Goal: Check status: Check status

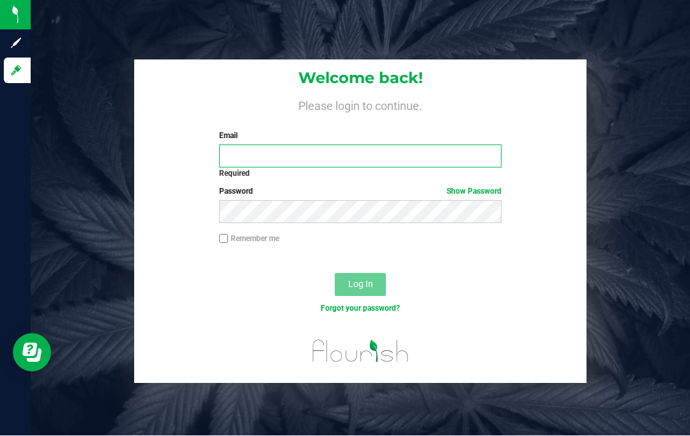
type input "[EMAIL_ADDRESS][DOMAIN_NAME]"
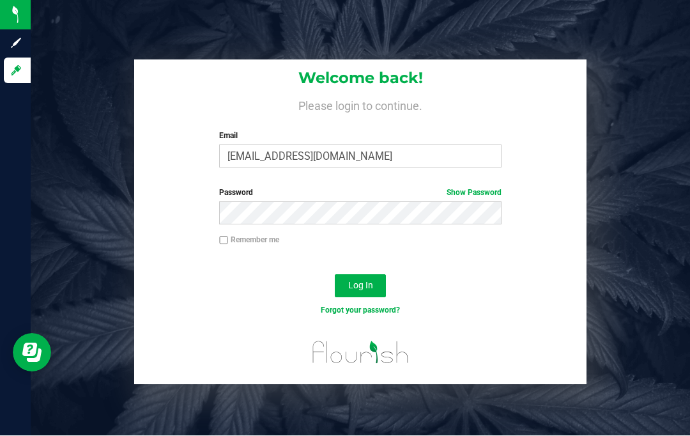
click at [373, 275] on button "Log In" at bounding box center [360, 286] width 51 height 23
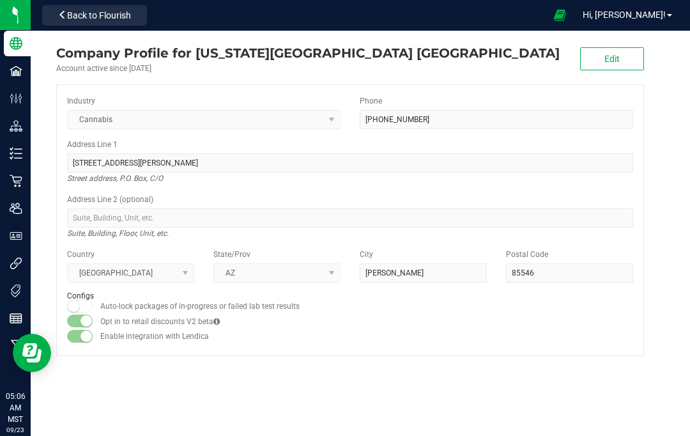
click at [647, 243] on div "Company Profile for [US_STATE][GEOGRAPHIC_DATA] [PERSON_NAME] Account active si…" at bounding box center [350, 200] width 639 height 338
click at [647, 15] on span "Hi, [PERSON_NAME]!" at bounding box center [624, 15] width 83 height 10
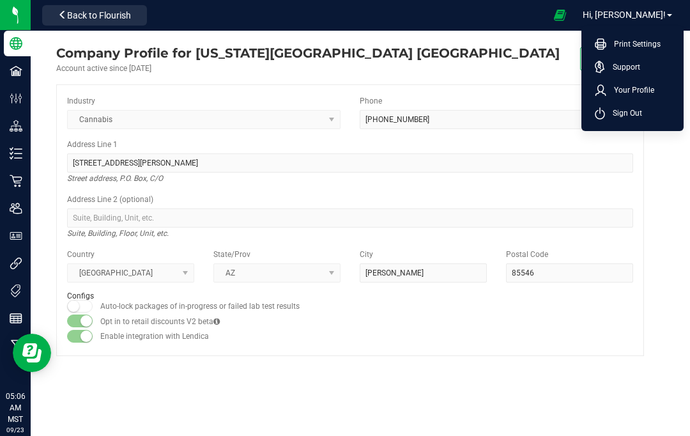
click at [640, 93] on span "Your Profile" at bounding box center [630, 90] width 48 height 13
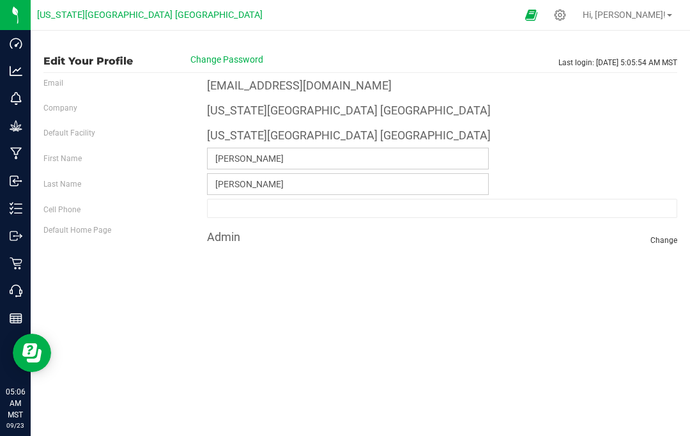
click at [3, 318] on link "Reports" at bounding box center [15, 318] width 31 height 27
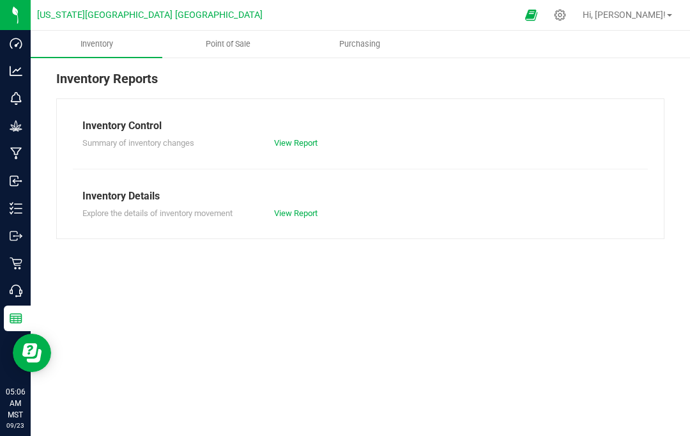
click at [0, 0] on p "Retail" at bounding box center [0, 0] width 0 height 0
click at [31, 255] on div "Retail" at bounding box center [17, 263] width 27 height 26
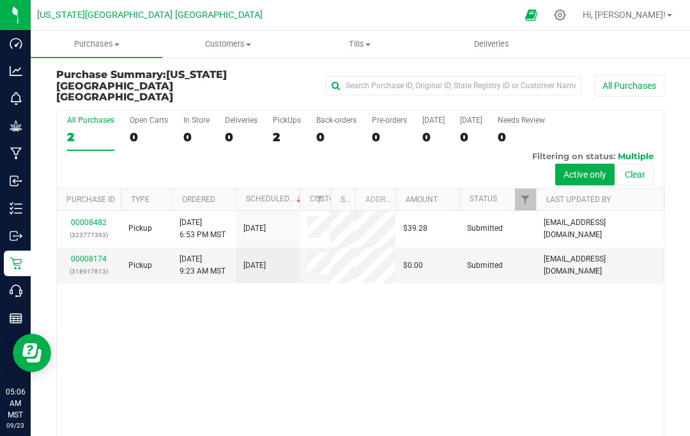
click at [362, 40] on span "Tills" at bounding box center [360, 44] width 130 height 12
click at [362, 44] on span "Tills" at bounding box center [360, 44] width 132 height 12
click at [364, 39] on span "Tills" at bounding box center [360, 44] width 132 height 12
click at [357, 73] on span "Manage tills" at bounding box center [337, 77] width 86 height 11
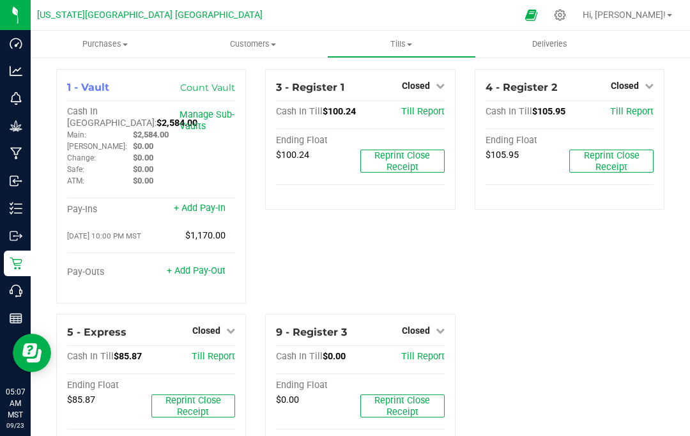
click at [436, 109] on span "Till Report" at bounding box center [422, 111] width 43 height 11
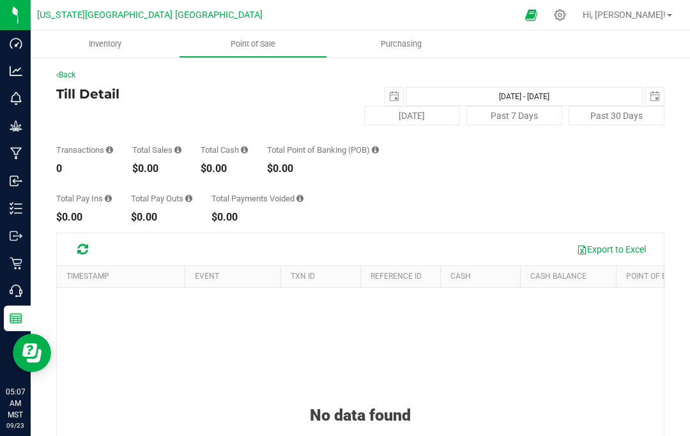
click at [389, 88] on span "select" at bounding box center [394, 97] width 18 height 18
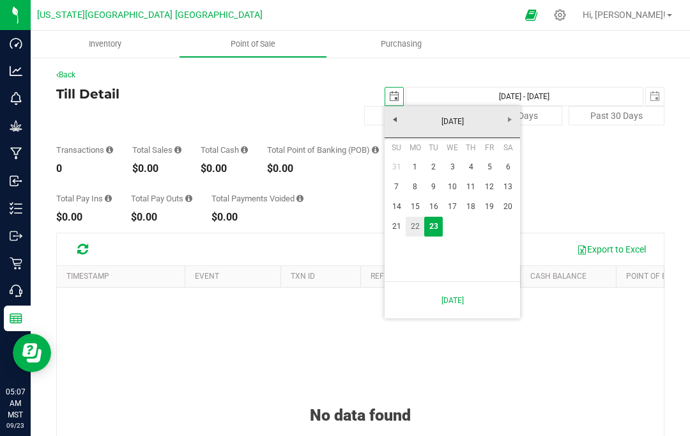
click at [421, 224] on link "22" at bounding box center [415, 227] width 19 height 20
type input "[DATE]"
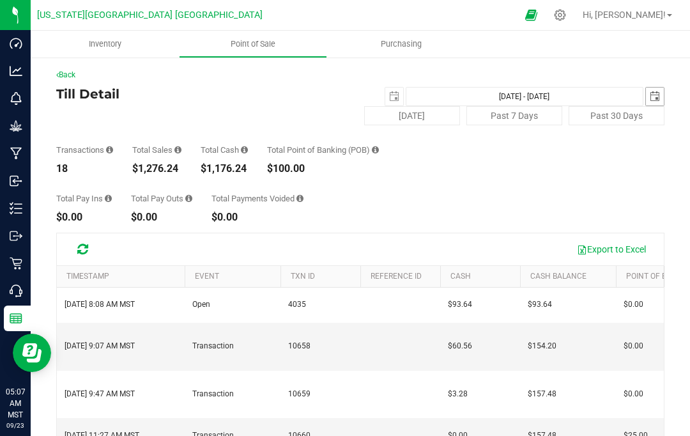
click at [656, 100] on span "select" at bounding box center [655, 96] width 10 height 10
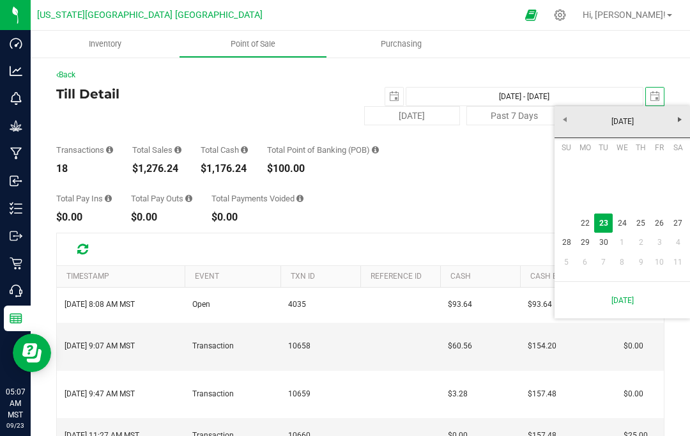
click at [585, 216] on link "22" at bounding box center [585, 223] width 19 height 20
type input "[DATE] - [DATE]"
type input "[DATE]"
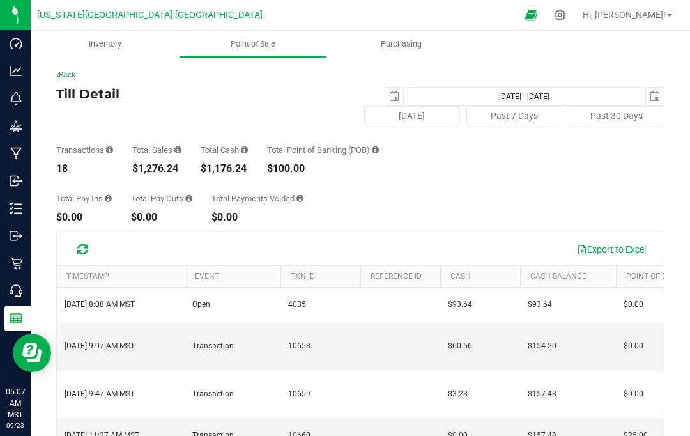
click at [65, 71] on link "Back" at bounding box center [65, 74] width 19 height 9
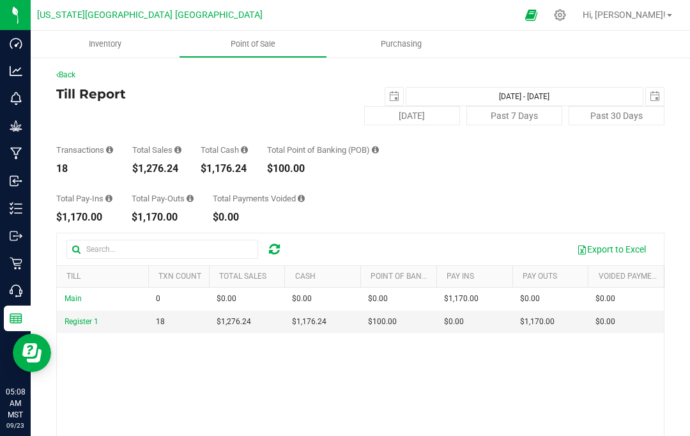
click at [68, 74] on link "Back" at bounding box center [65, 74] width 19 height 9
